Goal: Task Accomplishment & Management: Manage account settings

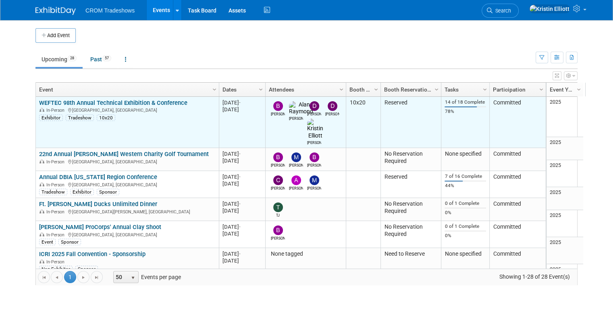
click at [121, 103] on link "WEFTEC 98th Annual Technical Exhibition & Conference" at bounding box center [113, 102] width 148 height 7
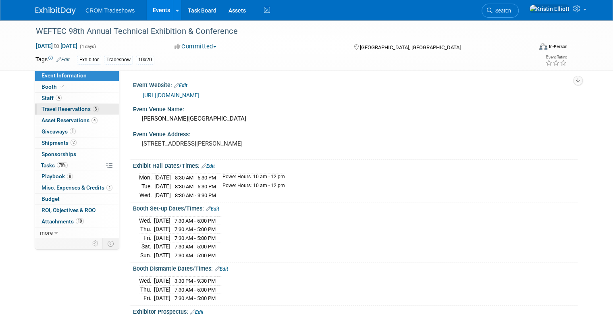
click at [75, 109] on span "Travel Reservations 3" at bounding box center [69, 109] width 57 height 6
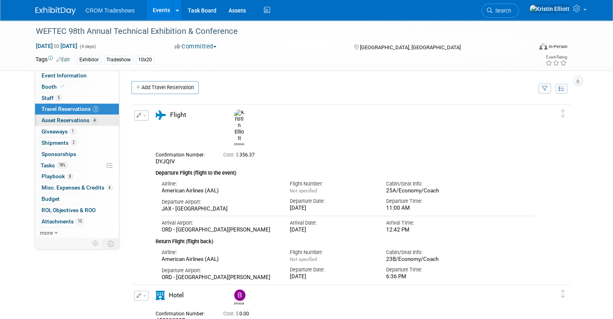
click at [77, 118] on span "Asset Reservations 4" at bounding box center [69, 120] width 56 height 6
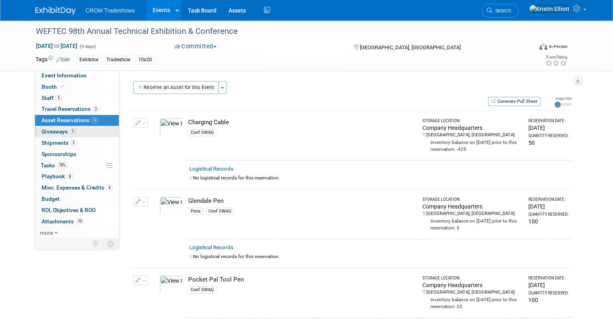
click at [70, 132] on span "1" at bounding box center [73, 131] width 6 height 6
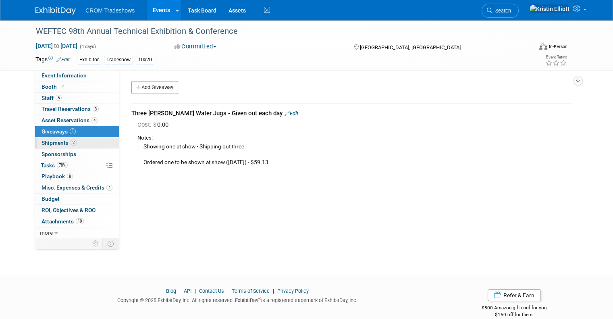
click at [60, 140] on span "Shipments 2" at bounding box center [58, 142] width 35 height 6
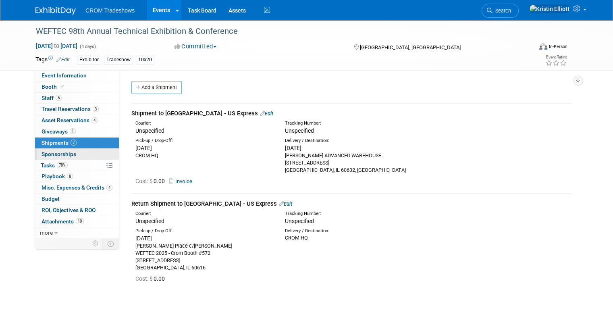
click at [60, 149] on link "0 Sponsorships 0" at bounding box center [77, 154] width 84 height 11
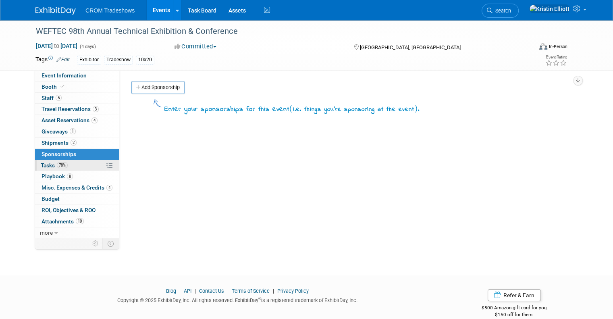
click at [57, 167] on span "78%" at bounding box center [62, 165] width 11 height 6
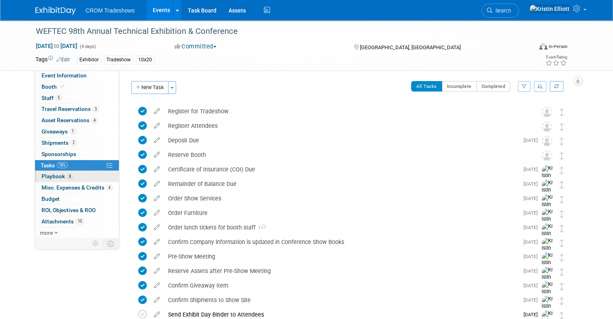
click at [58, 177] on span "Playbook 8" at bounding box center [56, 176] width 31 height 6
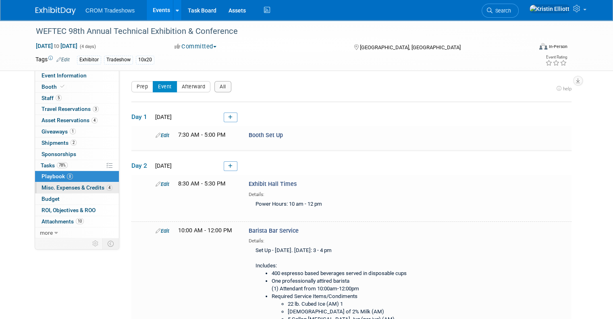
click at [106, 188] on span "4" at bounding box center [109, 187] width 6 height 6
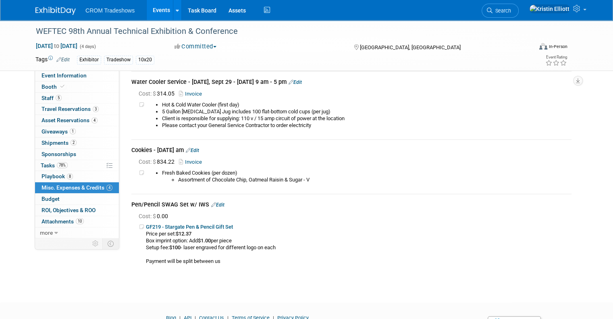
scroll to position [277, 0]
click at [77, 85] on link "Booth" at bounding box center [77, 86] width 84 height 11
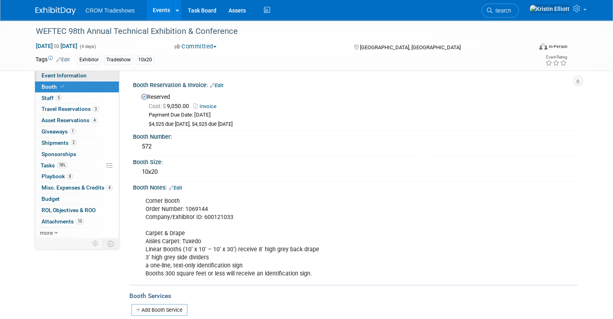
click at [78, 75] on span "Event Information" at bounding box center [63, 75] width 45 height 6
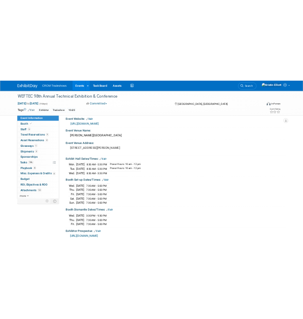
scroll to position [10, 0]
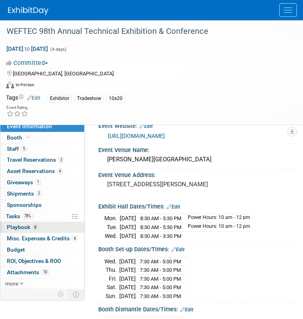
click at [29, 229] on span "Playbook 8" at bounding box center [22, 227] width 31 height 6
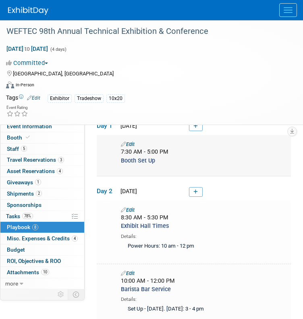
scroll to position [43, 0]
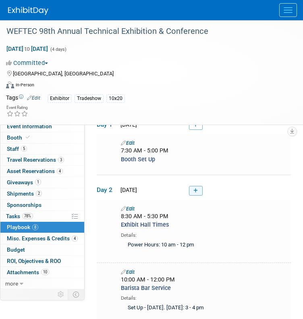
click at [197, 192] on link at bounding box center [196, 191] width 14 height 10
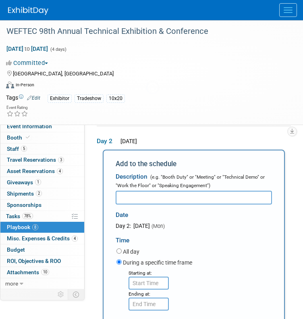
scroll to position [0, 0]
click at [190, 192] on input "text" at bounding box center [194, 198] width 156 height 14
click at [182, 197] on input "text" at bounding box center [194, 198] width 156 height 14
click at [179, 199] on input "text" at bounding box center [194, 198] width 156 height 14
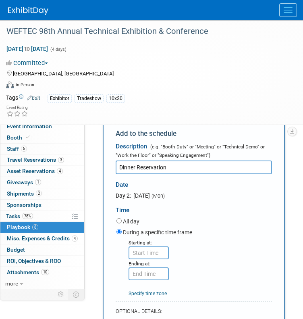
scroll to position [122, 0]
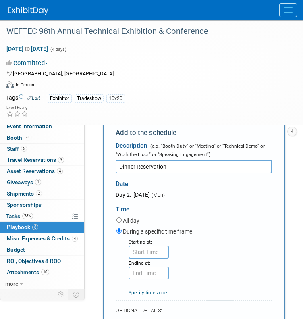
type input "Dinner Reservation"
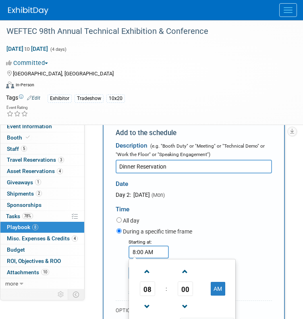
click at [146, 251] on input "8:00 AM" at bounding box center [148, 251] width 40 height 13
click at [152, 296] on link at bounding box center [147, 306] width 15 height 21
click at [150, 286] on span "07" at bounding box center [147, 288] width 15 height 14
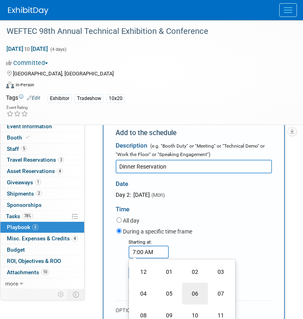
click at [184, 290] on td "06" at bounding box center [195, 293] width 26 height 22
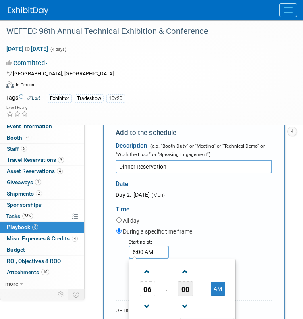
click at [187, 286] on span "00" at bounding box center [185, 288] width 15 height 14
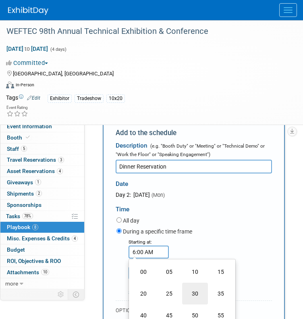
click at [192, 287] on td "30" at bounding box center [195, 293] width 26 height 22
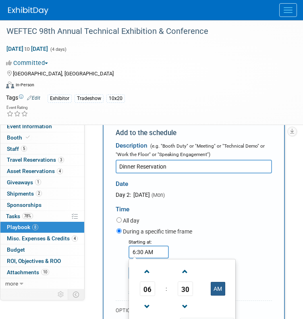
click at [214, 291] on button "AM" at bounding box center [218, 289] width 14 height 14
type input "6:30 PM"
click at [229, 230] on div "During a specific time frame" at bounding box center [193, 231] width 155 height 11
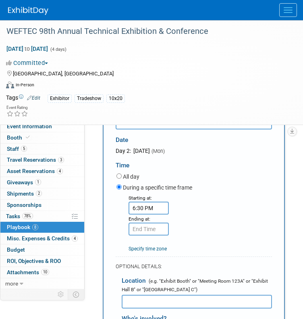
scroll to position [172, 0]
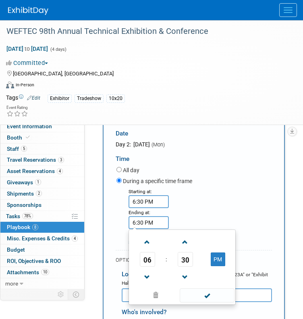
click at [150, 222] on input "6:30 PM" at bounding box center [148, 222] width 40 height 13
click at [154, 254] on span "06" at bounding box center [147, 259] width 15 height 14
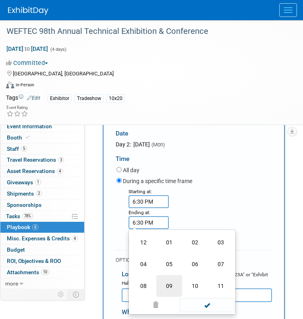
click at [167, 280] on td "09" at bounding box center [169, 286] width 26 height 22
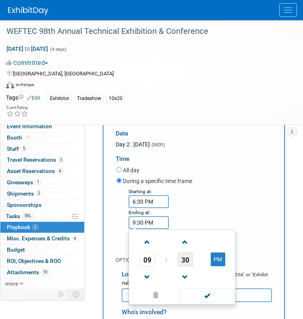
click at [184, 257] on span "30" at bounding box center [185, 259] width 15 height 14
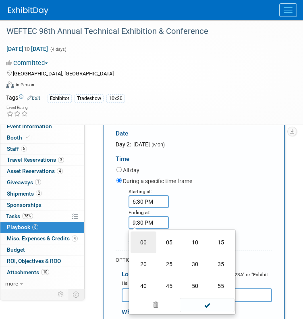
click at [137, 239] on td "00" at bounding box center [143, 242] width 26 height 22
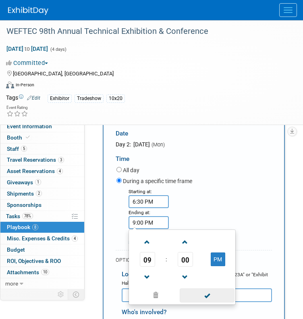
click at [219, 290] on span at bounding box center [207, 295] width 54 height 14
click at [147, 222] on input "9:00 PM" at bounding box center [148, 222] width 40 height 13
click at [150, 248] on link at bounding box center [147, 241] width 15 height 21
click at [147, 256] on span "10" at bounding box center [147, 259] width 15 height 14
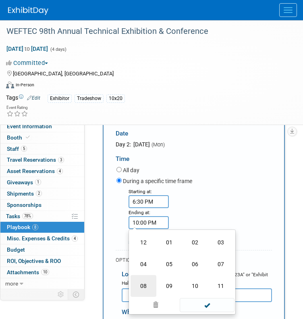
click at [149, 276] on td "08" at bounding box center [143, 286] width 26 height 22
type input "8:00 PM"
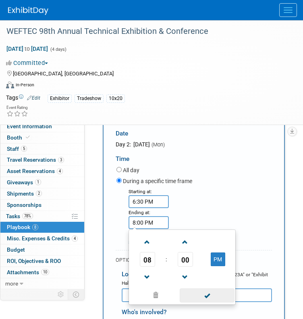
click at [205, 291] on span at bounding box center [207, 295] width 54 height 14
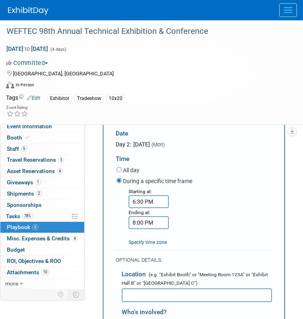
click at [198, 291] on input "text" at bounding box center [197, 295] width 150 height 14
click at [164, 294] on input "text" at bounding box center [197, 295] width 150 height 14
paste input "Victory Tap | [GEOGRAPHIC_DATA]"
type input "Victory Tap | [GEOGRAPHIC_DATA]"
click at [206, 290] on input "Victory Tap | [GEOGRAPHIC_DATA]" at bounding box center [197, 295] width 150 height 14
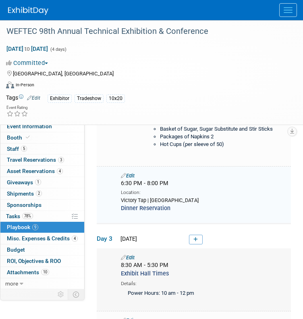
scroll to position [298, 0]
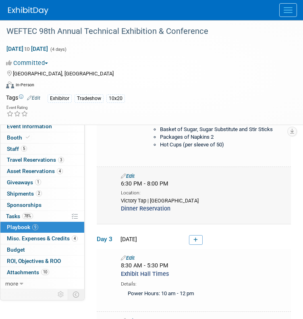
click at [133, 174] on link "Edit" at bounding box center [128, 176] width 14 height 6
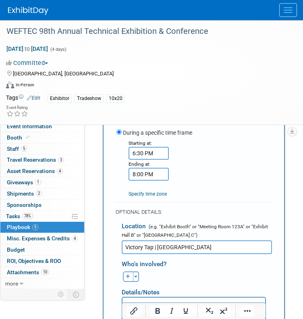
scroll to position [447, 0]
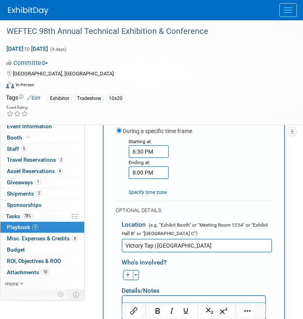
click at [193, 242] on input "Victory Tap | [GEOGRAPHIC_DATA]" at bounding box center [197, 245] width 150 height 14
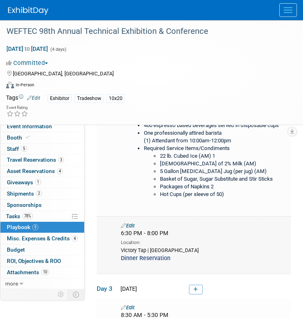
scroll to position [279, 0]
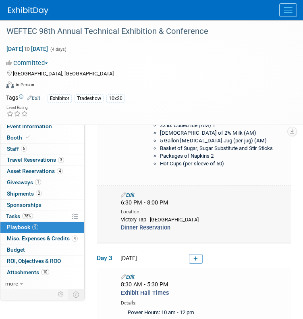
click at [132, 193] on link "Edit" at bounding box center [128, 195] width 14 height 6
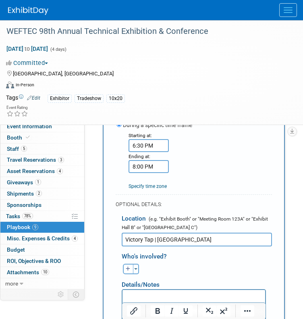
scroll to position [456, 0]
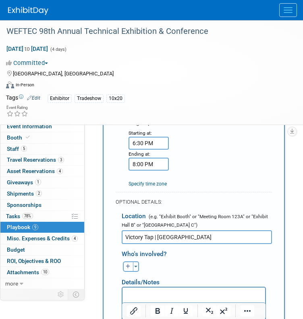
click at [166, 292] on p "Rich Text Area. Press ALT-0 for help." at bounding box center [193, 294] width 133 height 8
paste body "Rich Text Area. Press ALT-0 for help."
click at [243, 293] on p "[STREET_ADDRESS][US_STATE]" at bounding box center [193, 294] width 133 height 8
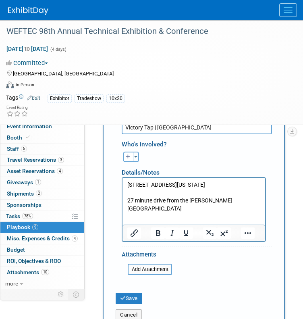
scroll to position [570, 0]
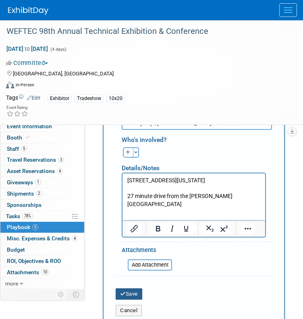
click at [133, 291] on button "Save" at bounding box center [129, 293] width 27 height 11
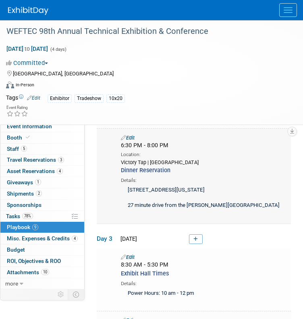
scroll to position [334, 0]
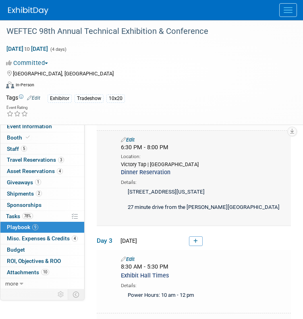
click at [134, 137] on link "Edit" at bounding box center [128, 140] width 14 height 6
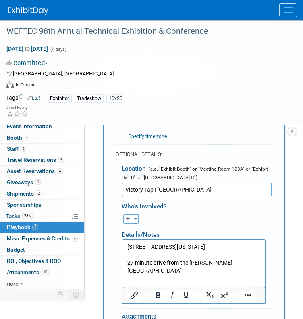
scroll to position [504, 0]
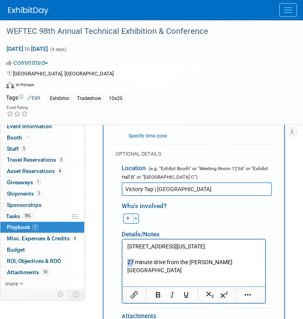
drag, startPoint x: 134, startPoint y: 262, endPoint x: 239, endPoint y: 497, distance: 257.6
click at [122, 261] on html "[STREET_ADDRESS][US_STATE] 27 minute drive from the [PERSON_NAME][GEOGRAPHIC_DA…" at bounding box center [193, 256] width 143 height 35
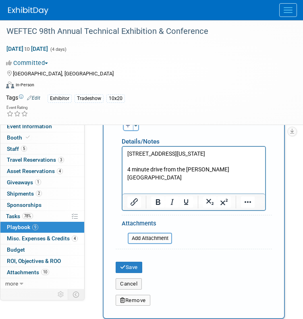
scroll to position [597, 0]
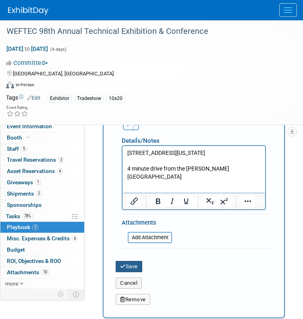
click at [133, 261] on button "Save" at bounding box center [129, 266] width 27 height 11
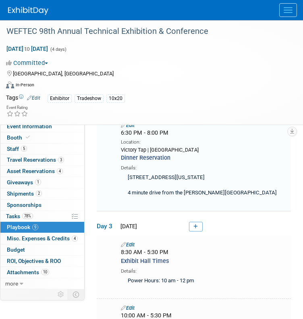
scroll to position [362, 0]
